Goal: Use online tool/utility

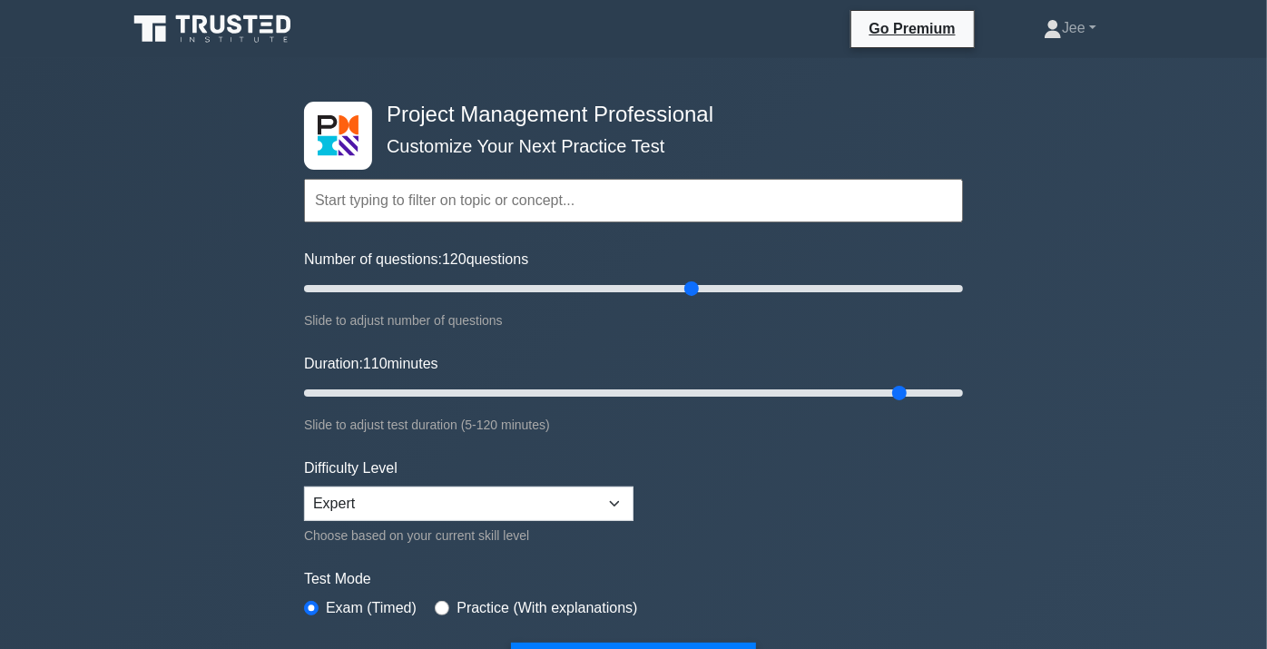
click at [445, 194] on input "text" at bounding box center [633, 201] width 659 height 44
click at [341, 329] on form "Topics Scope Management Time Management Cost Management Quality Management Risk…" at bounding box center [633, 403] width 659 height 561
click at [383, 201] on input "text" at bounding box center [633, 201] width 659 height 44
click at [609, 184] on input "text" at bounding box center [633, 201] width 659 height 44
drag, startPoint x: 686, startPoint y: 289, endPoint x: 452, endPoint y: 298, distance: 234.3
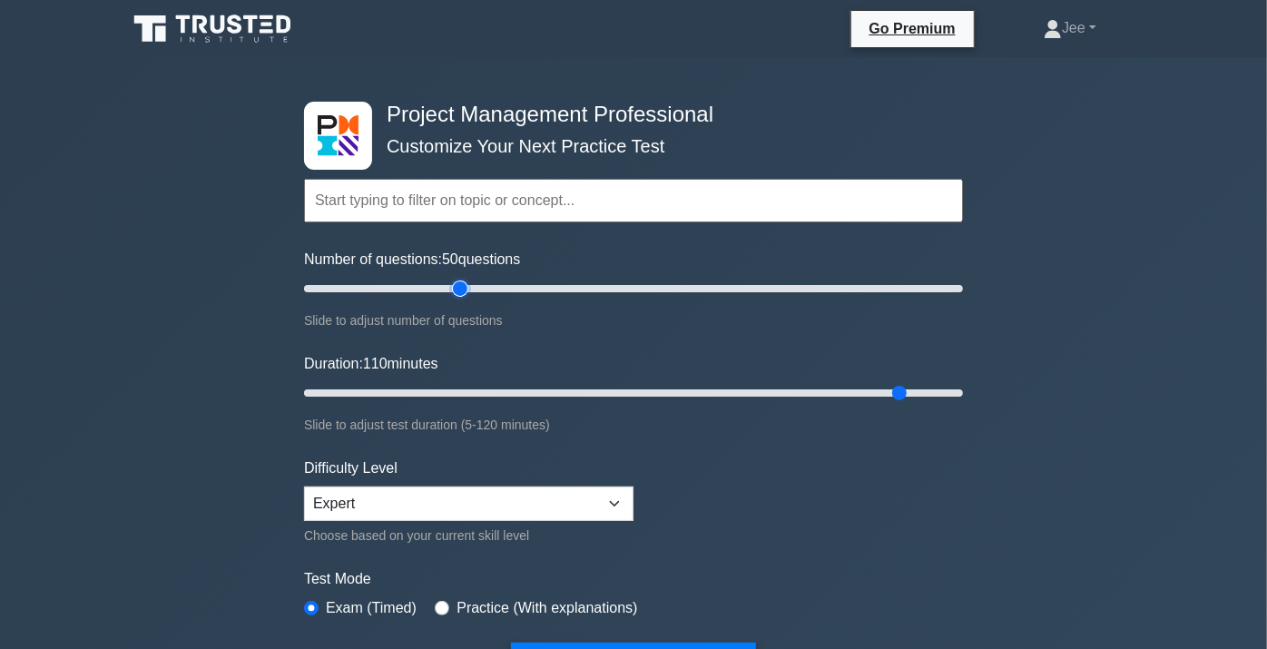
type input "50"
click at [452, 298] on input "Number of questions: 50 questions" at bounding box center [633, 289] width 659 height 22
drag, startPoint x: 894, startPoint y: 393, endPoint x: 527, endPoint y: 382, distance: 366.8
type input "45"
click at [527, 382] on input "Duration: 45 minutes" at bounding box center [633, 393] width 659 height 22
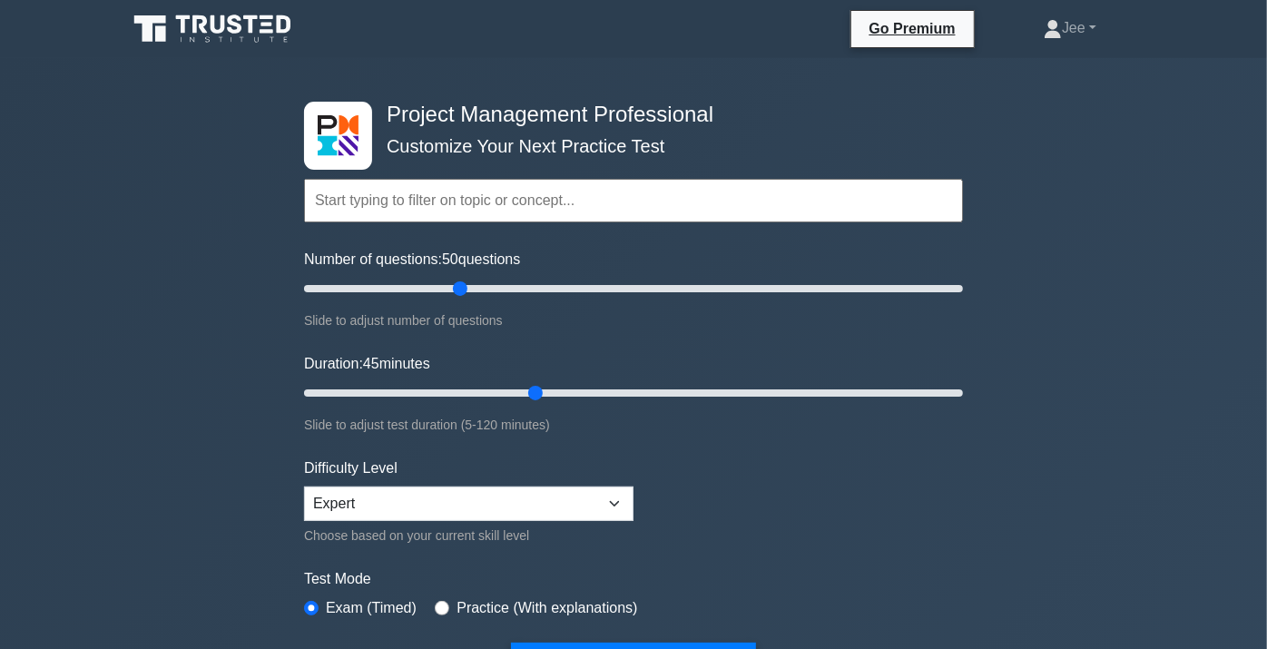
click at [556, 182] on input "text" at bounding box center [633, 201] width 659 height 44
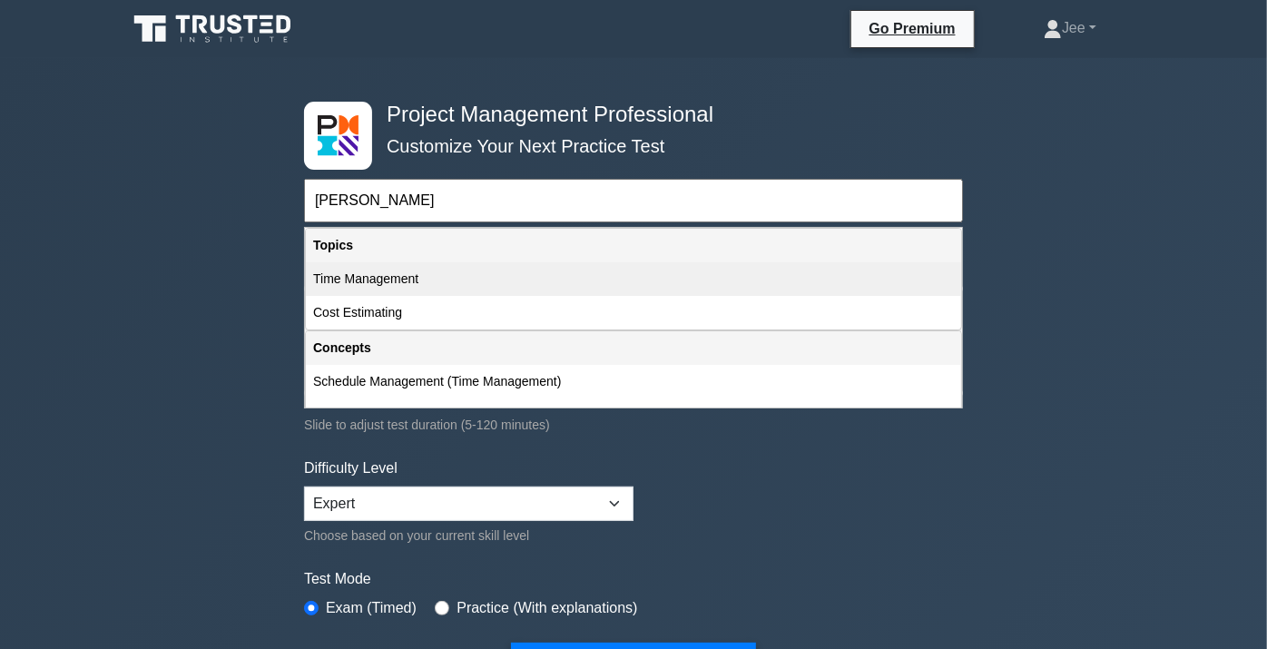
click at [427, 265] on div "Time Management" at bounding box center [633, 279] width 655 height 34
type input "Time Management"
